Goal: Task Accomplishment & Management: Use online tool/utility

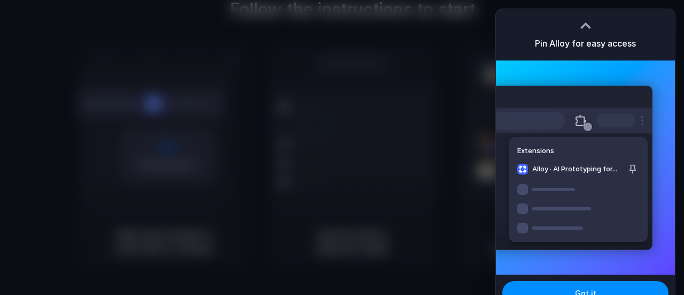
click at [396, 134] on div at bounding box center [342, 147] width 684 height 295
click at [584, 283] on button "Got it" at bounding box center [586, 293] width 166 height 24
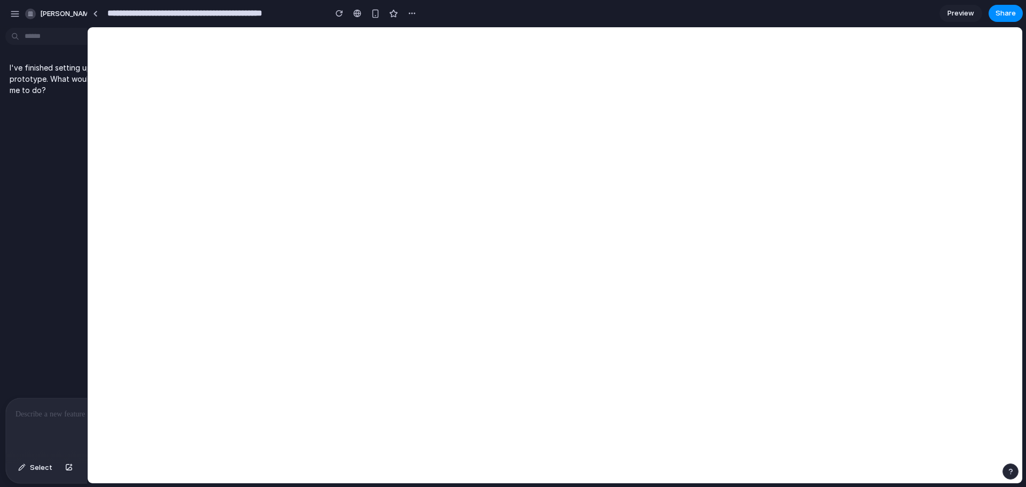
drag, startPoint x: 238, startPoint y: 266, endPoint x: 103, endPoint y: 269, distance: 135.8
